Goal: Task Accomplishment & Management: Manage account settings

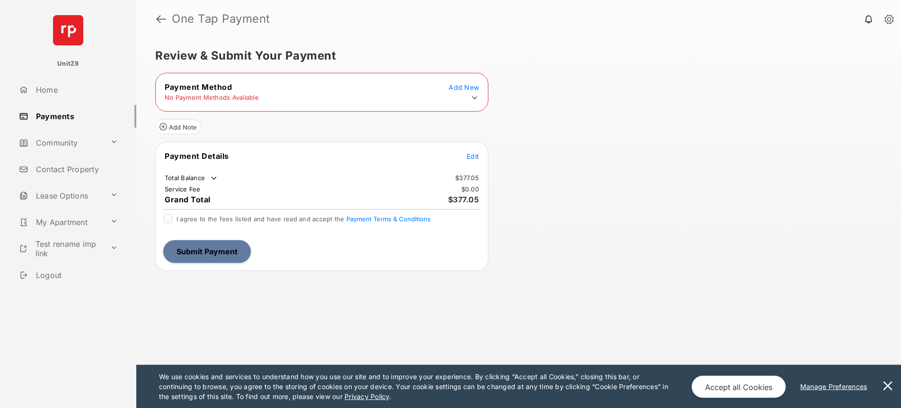
click at [474, 165] on tr "Payment Details Edit" at bounding box center [322, 162] width 330 height 22
click at [476, 157] on span "Edit" at bounding box center [473, 156] width 12 height 8
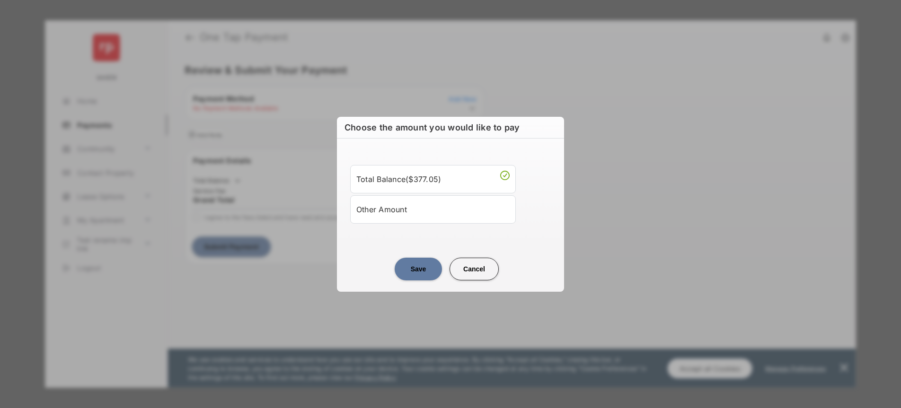
click at [414, 213] on div "Other Amount" at bounding box center [432, 210] width 153 height 16
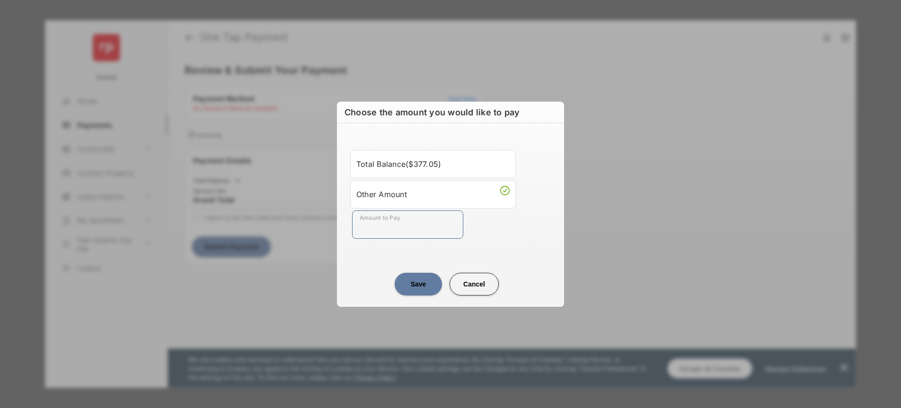
click at [385, 231] on input "Amount to Pay" at bounding box center [407, 225] width 111 height 28
type input "****"
drag, startPoint x: 400, startPoint y: 284, endPoint x: 447, endPoint y: 242, distance: 62.7
click at [401, 284] on button "Save" at bounding box center [418, 284] width 47 height 23
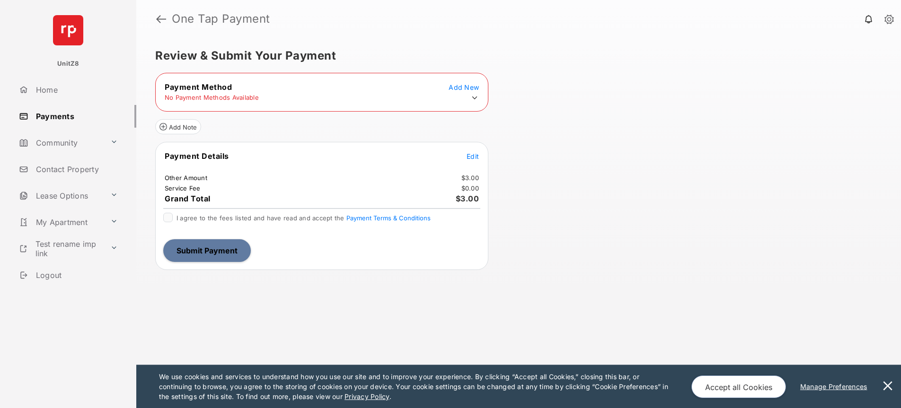
click at [476, 97] on icon at bounding box center [474, 98] width 5 height 3
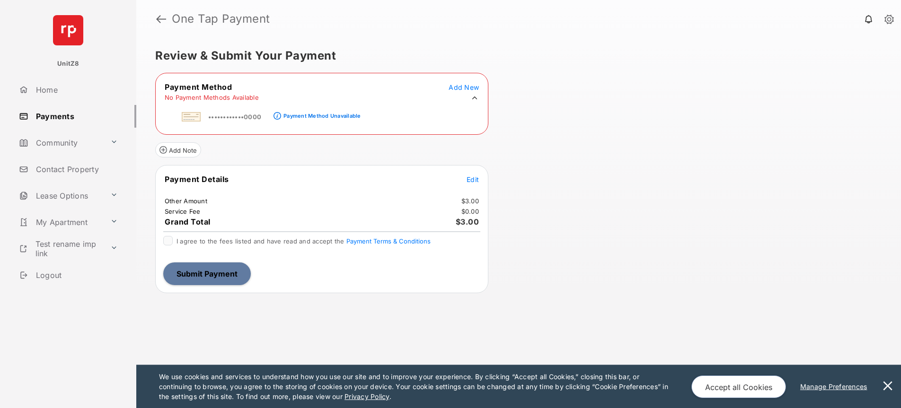
click at [473, 89] on span "Add New" at bounding box center [464, 87] width 30 height 8
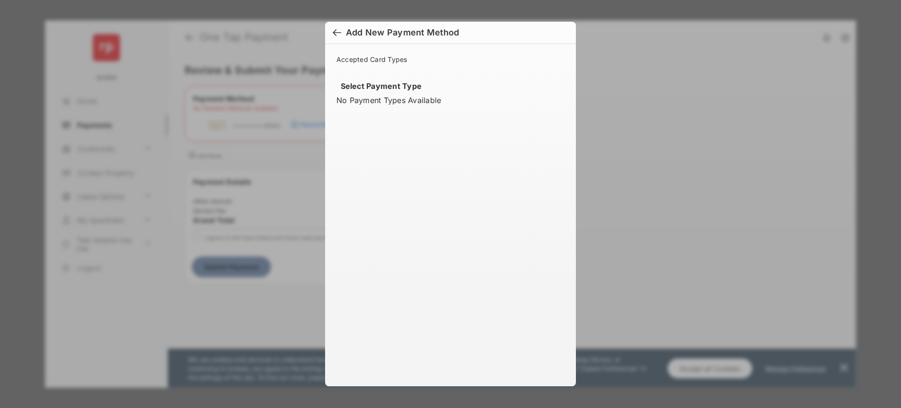
click at [337, 30] on div at bounding box center [337, 33] width 9 height 10
